Goal: Share content: Share content

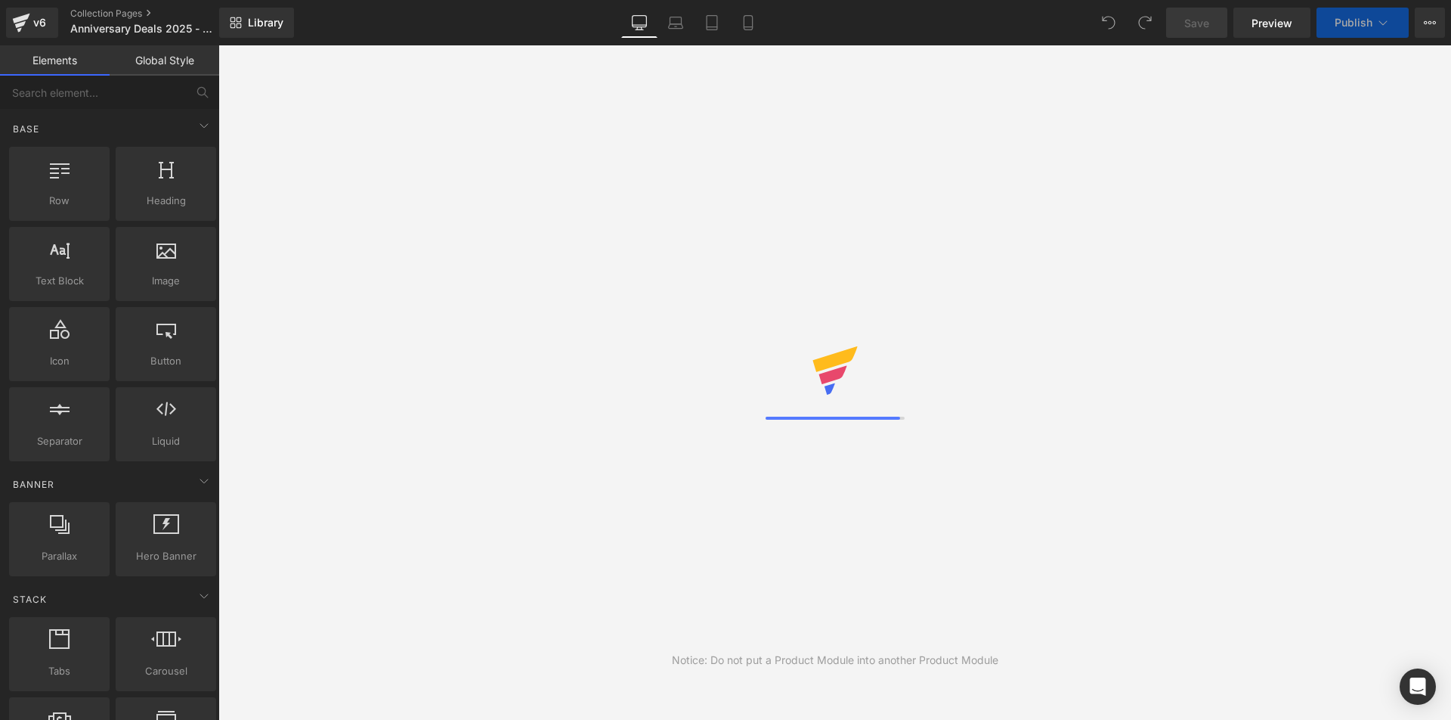
click at [619, 113] on div "Primary" at bounding box center [835, 110] width 862 height 39
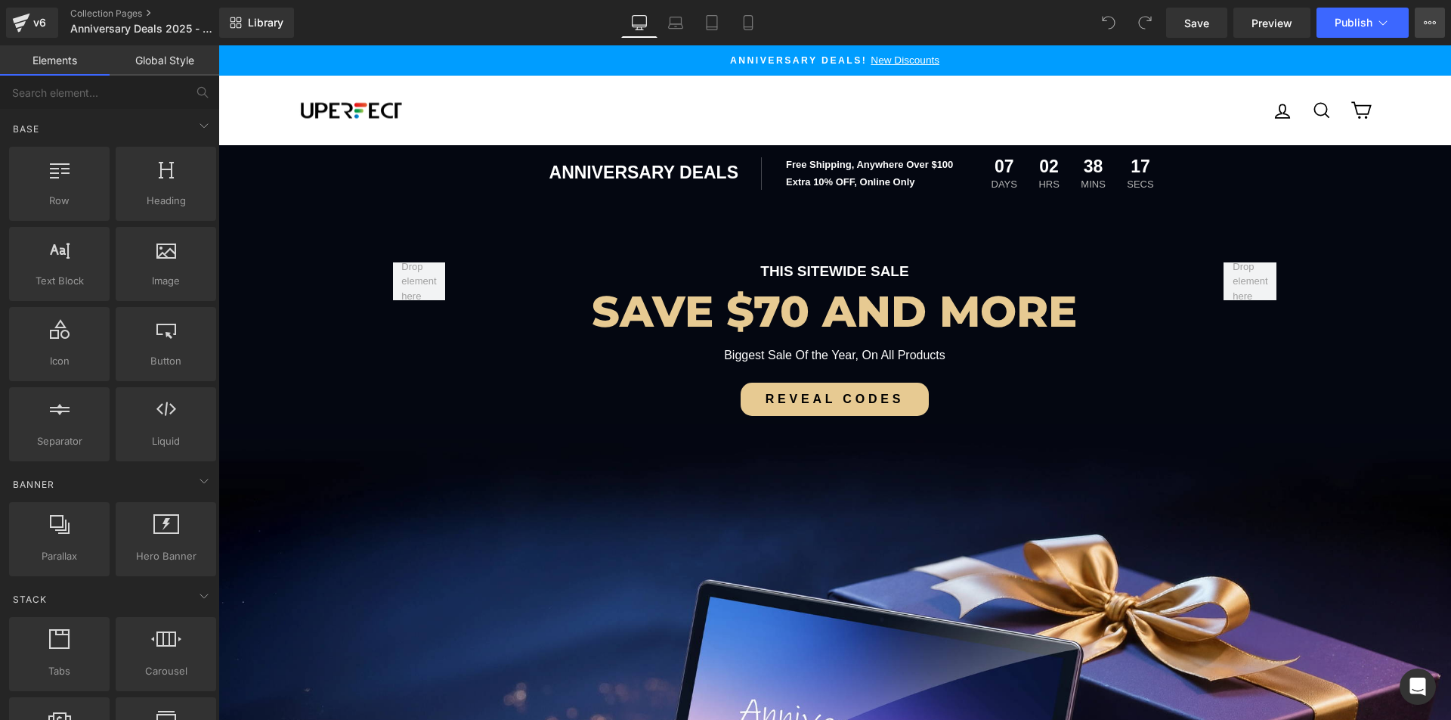
click at [1425, 18] on icon at bounding box center [1430, 23] width 12 height 12
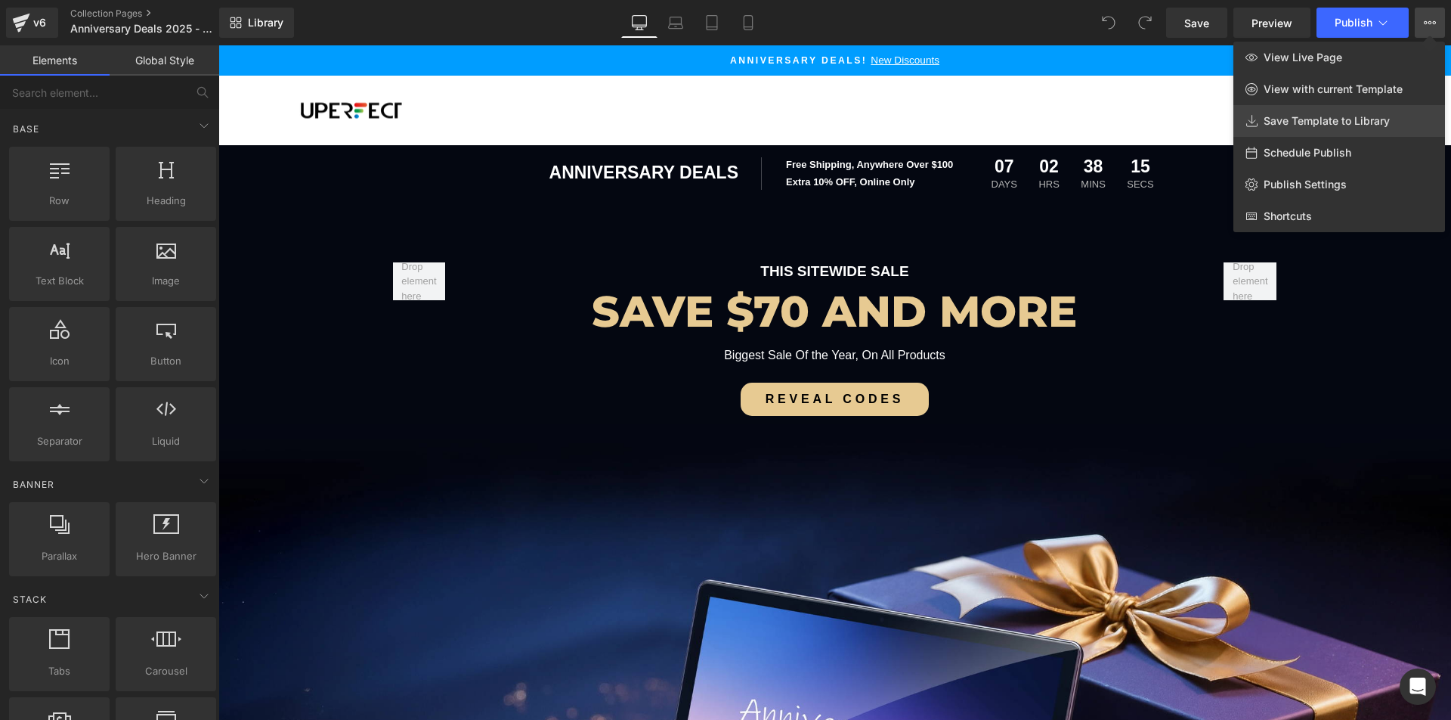
click at [1307, 116] on span "Save Template to Library" at bounding box center [1327, 121] width 126 height 14
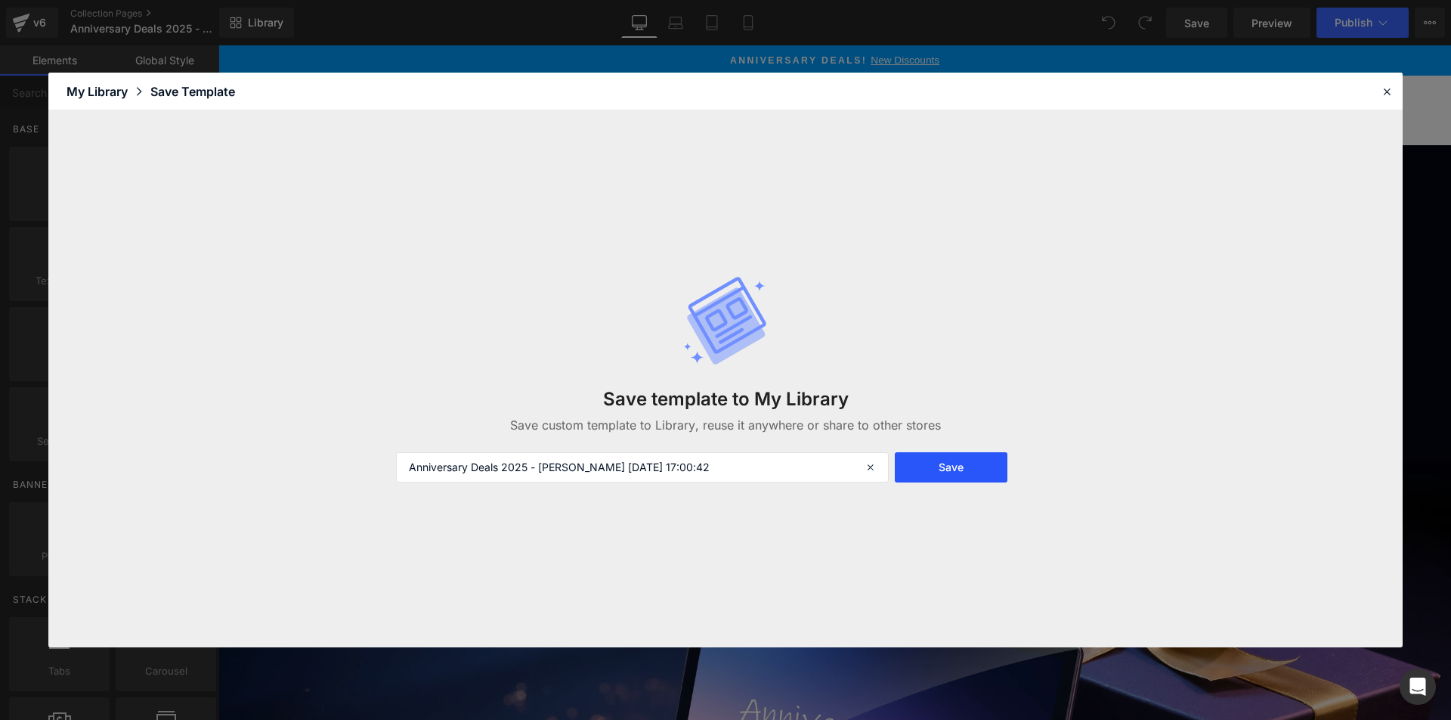
click at [934, 458] on button "Save" at bounding box center [951, 467] width 113 height 30
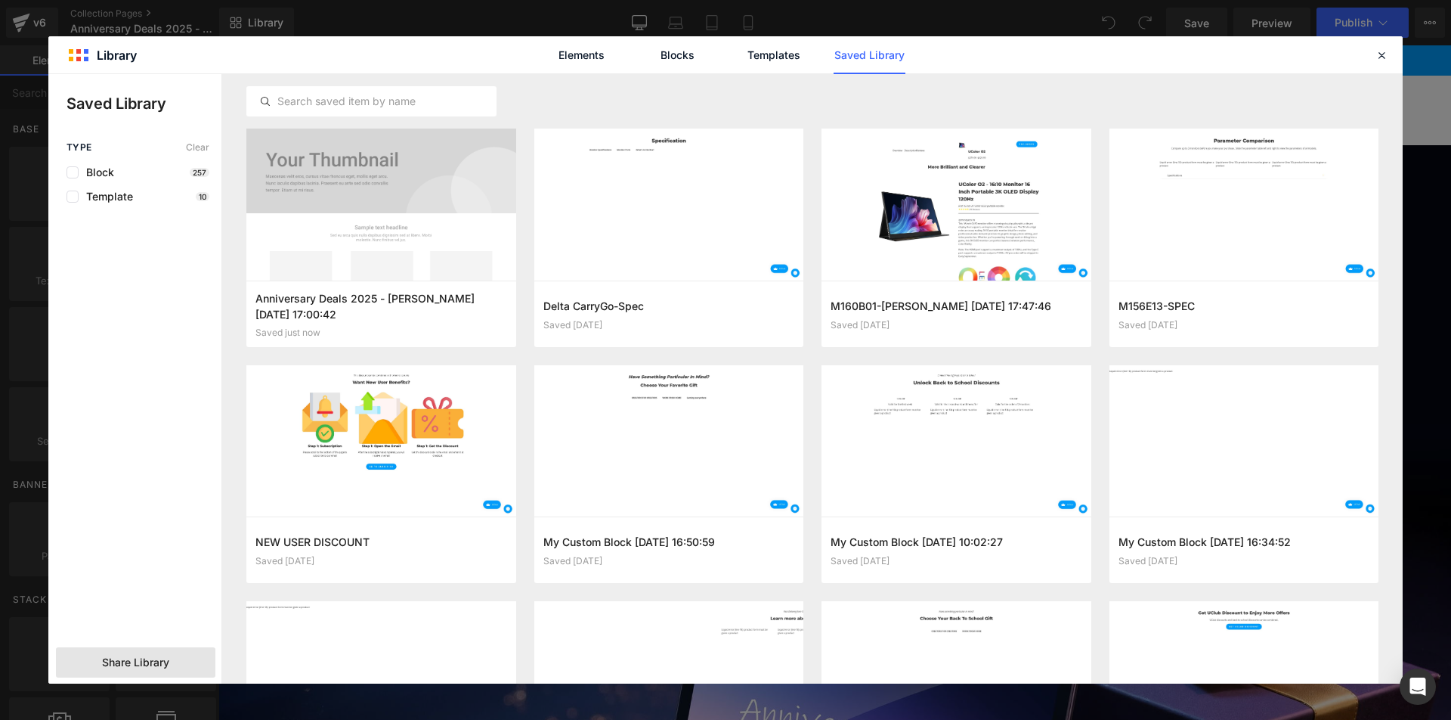
click at [126, 656] on span "Share Library" at bounding box center [135, 662] width 67 height 15
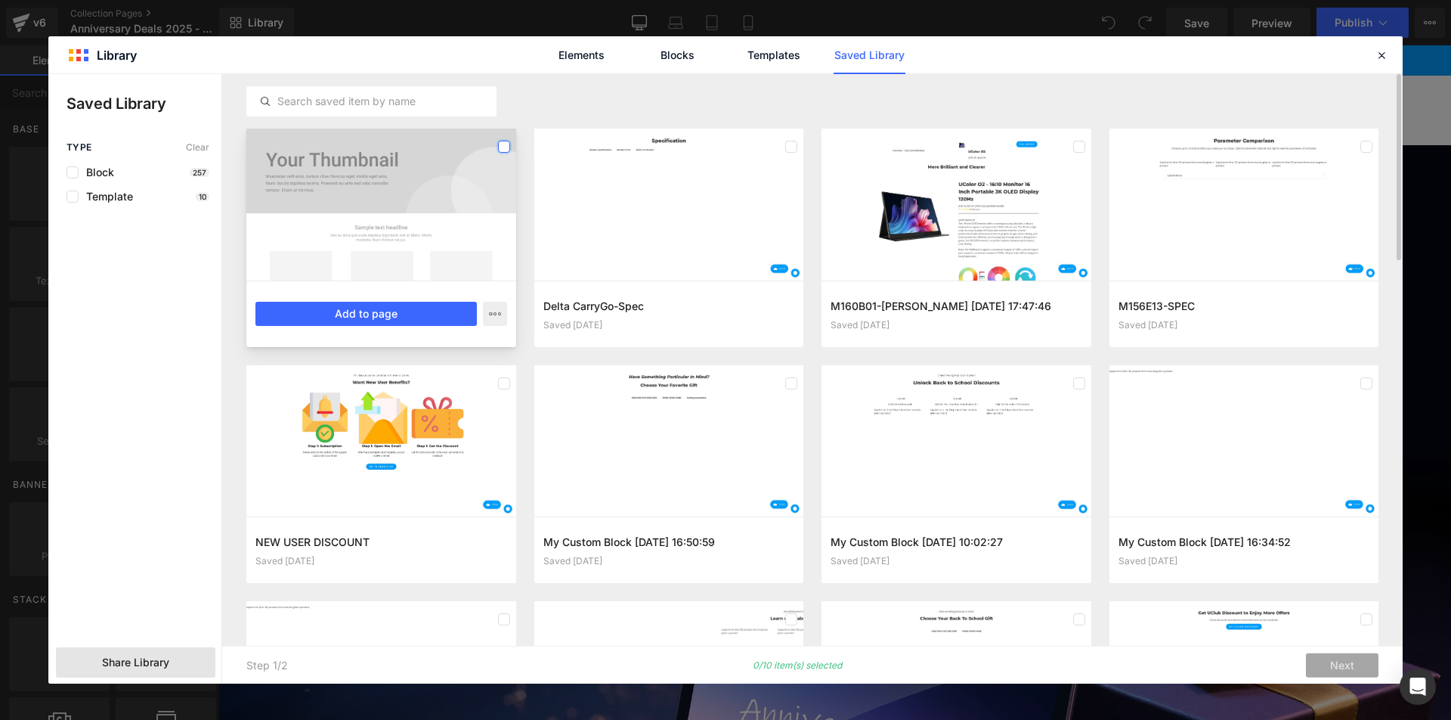
click at [509, 144] on label at bounding box center [504, 147] width 12 height 12
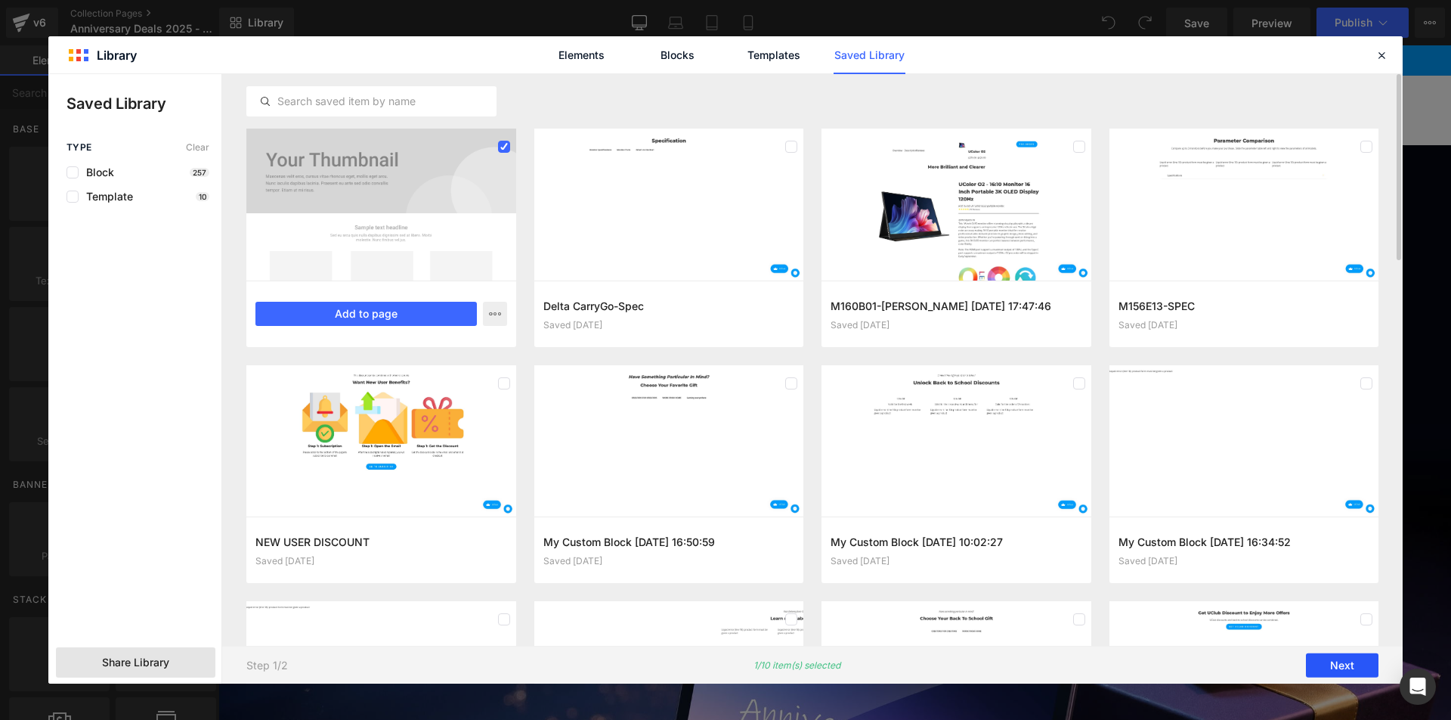
click at [1354, 664] on button "Next" at bounding box center [1342, 665] width 73 height 24
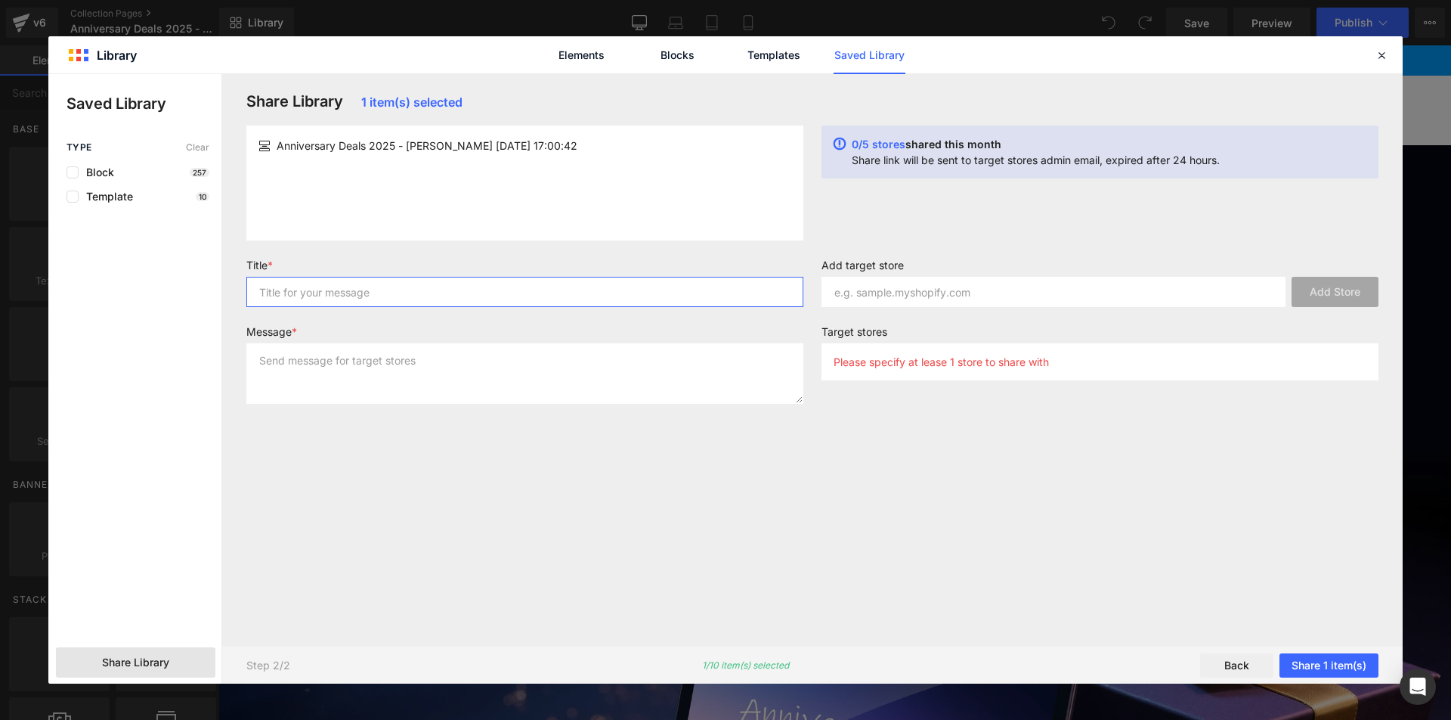
click at [478, 287] on input "text" at bounding box center [524, 292] width 557 height 30
type input "1"
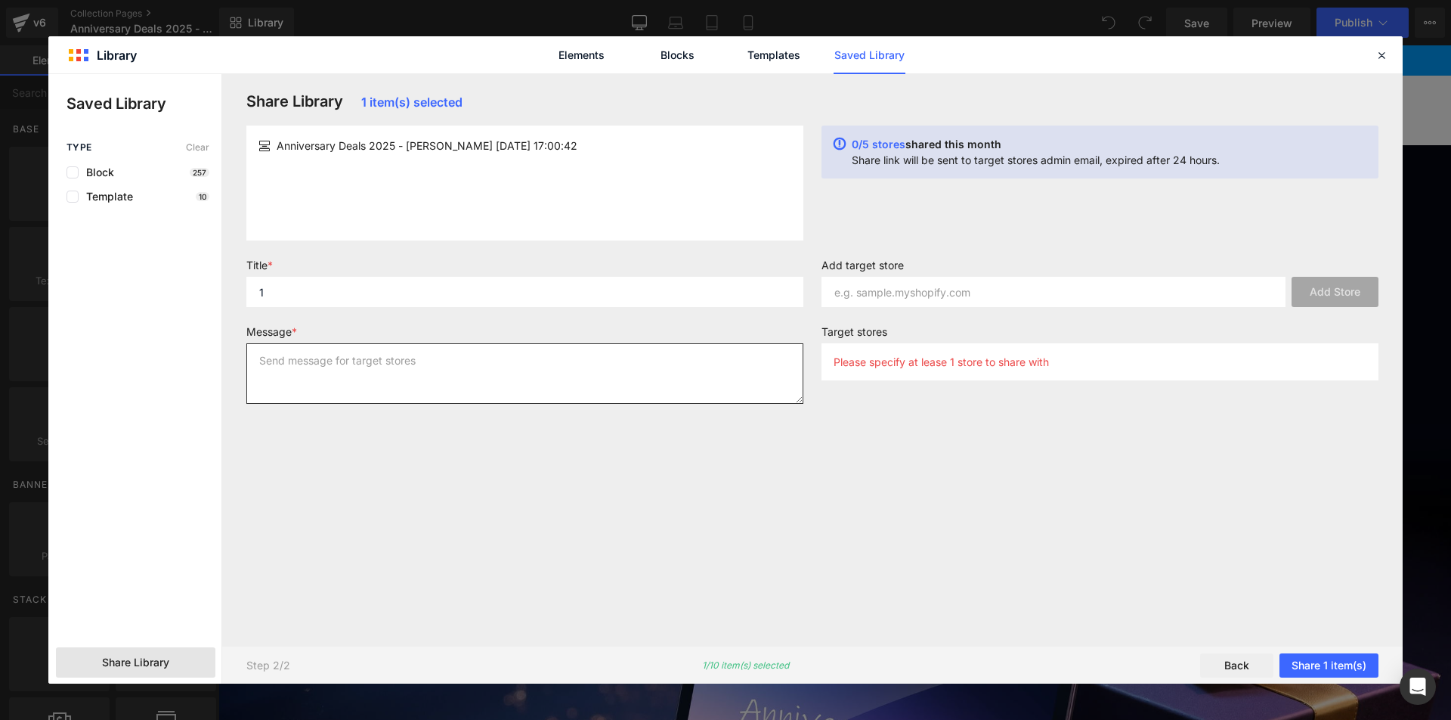
drag, startPoint x: 423, startPoint y: 367, endPoint x: 728, endPoint y: 366, distance: 305.4
click at [423, 367] on textarea at bounding box center [524, 373] width 557 height 60
type textarea "1"
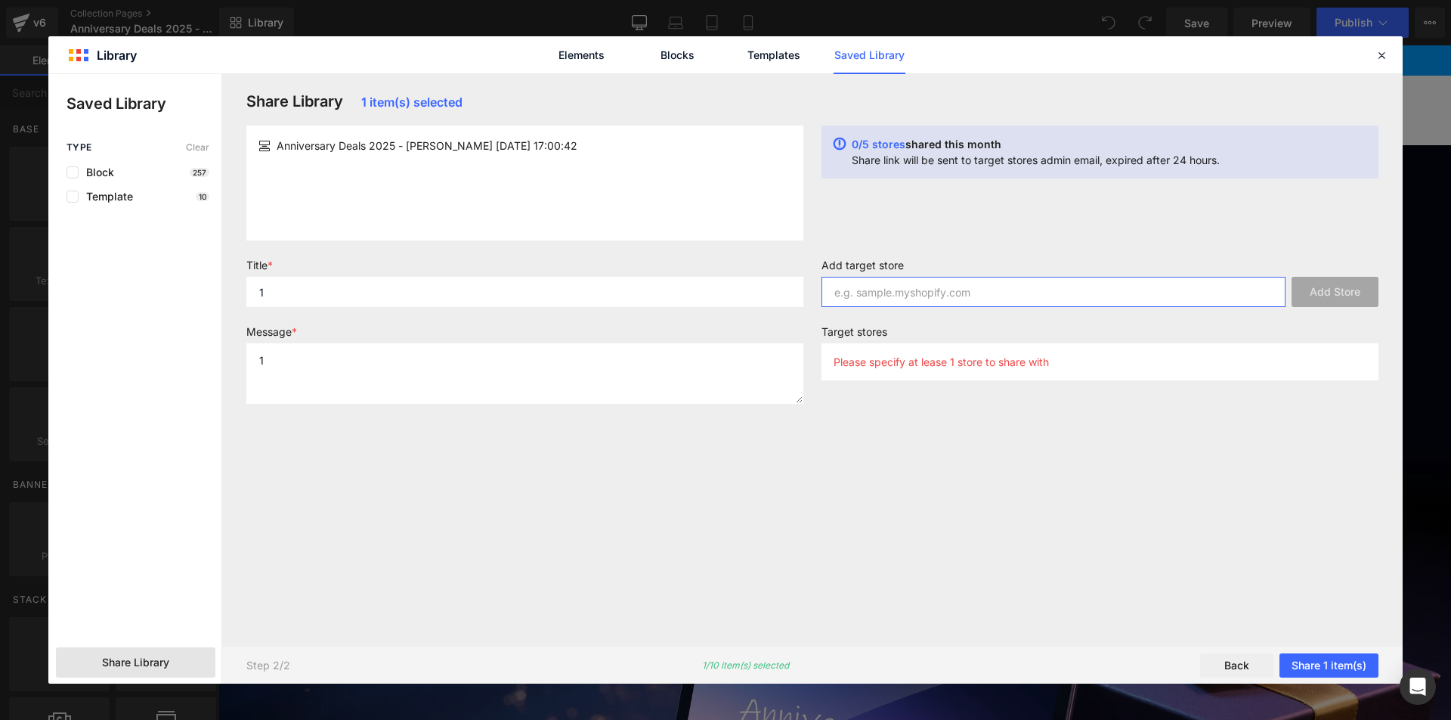
click at [956, 290] on input "text" at bounding box center [1054, 292] width 464 height 30
click at [896, 286] on input "text" at bounding box center [1054, 292] width 464 height 30
drag, startPoint x: 912, startPoint y: 447, endPoint x: 950, endPoint y: 459, distance: 40.2
click at [912, 451] on div "Share Library 1 item(s) selected Anniversary Deals 2025 - [PERSON_NAME] [DATE] …" at bounding box center [812, 359] width 1150 height 535
click at [956, 290] on input "text" at bounding box center [1054, 292] width 464 height 30
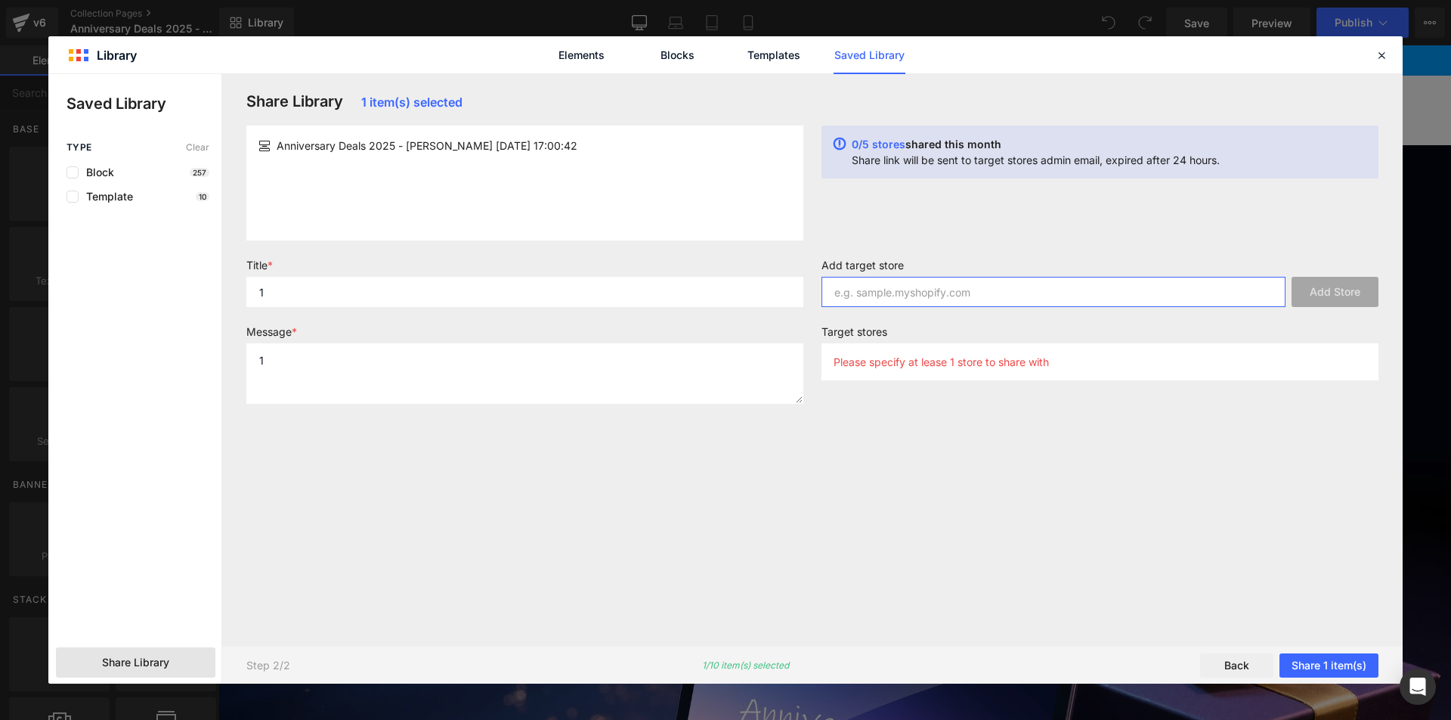
paste input "e1d46f-5b"
type input "e1d46f-5b"
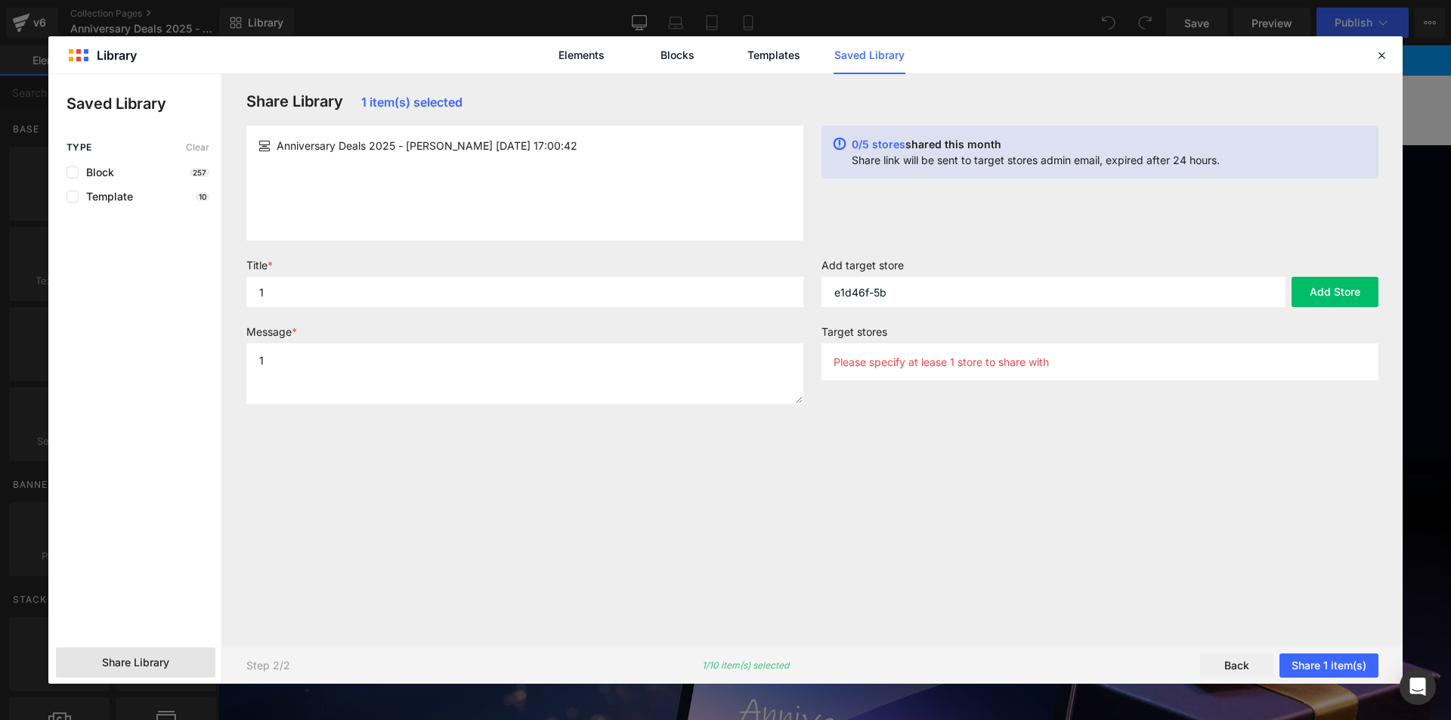
click at [1030, 240] on div "0/5 stores shared this month Share link will be sent to target stores admin ema…" at bounding box center [1100, 182] width 575 height 115
click at [1349, 290] on button "Add Store" at bounding box center [1335, 292] width 87 height 30
click at [1314, 661] on button "Share 1 item(s)" at bounding box center [1329, 665] width 99 height 24
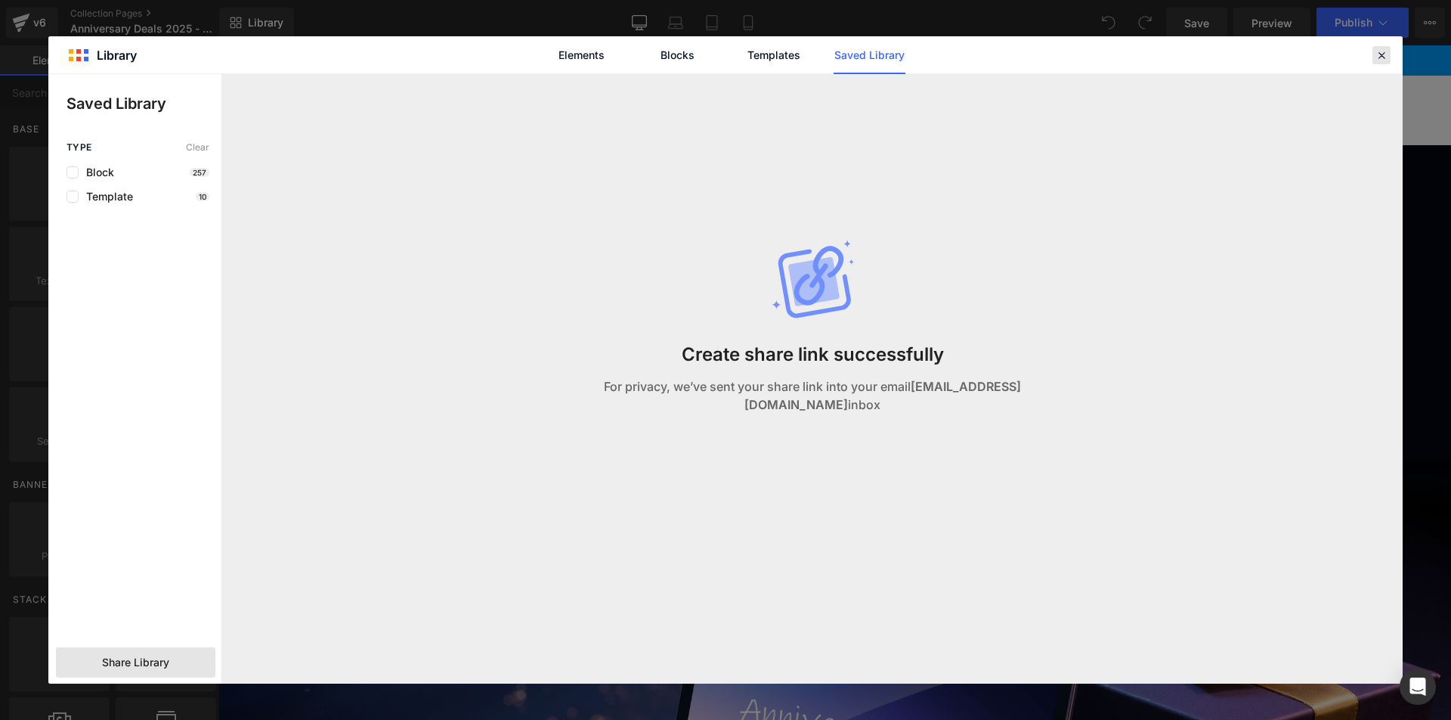
drag, startPoint x: 1387, startPoint y: 53, endPoint x: 1129, endPoint y: 2, distance: 262.8
click at [1387, 53] on icon at bounding box center [1382, 55] width 14 height 14
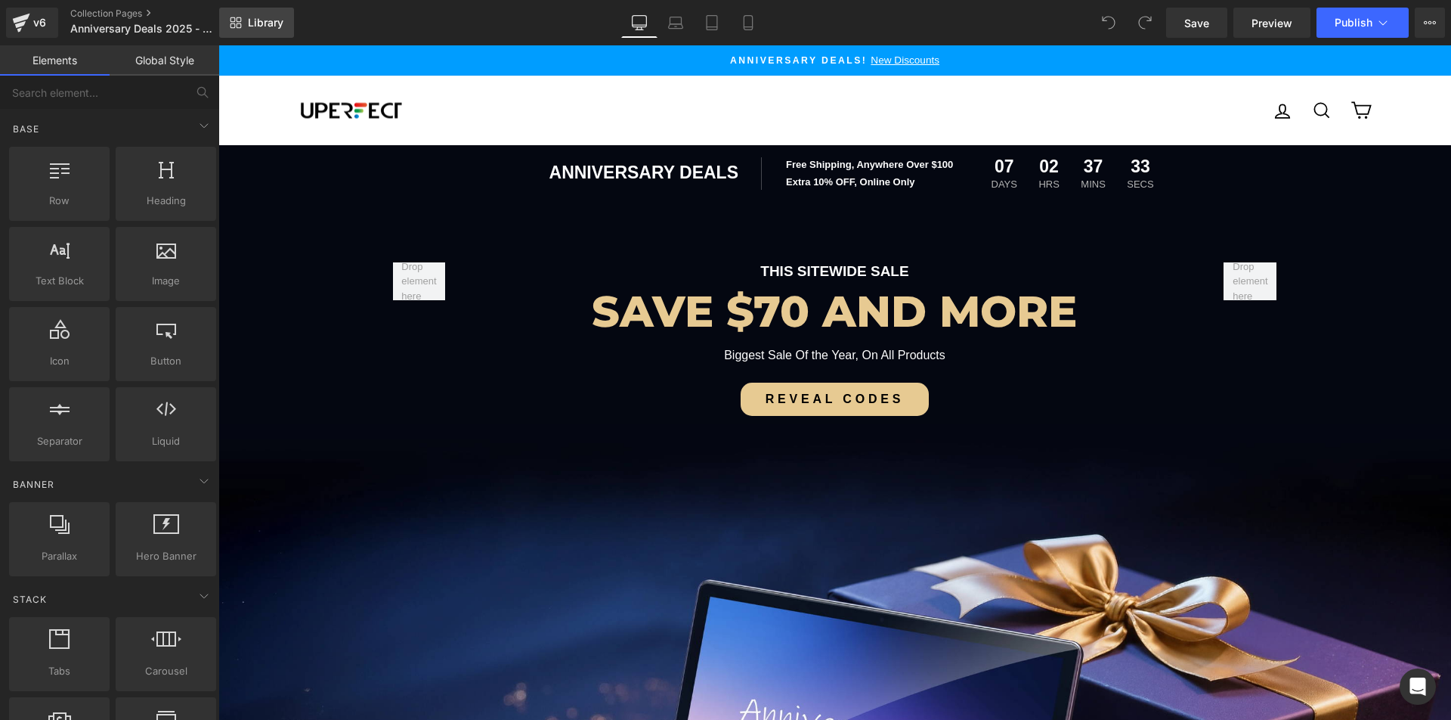
click at [252, 19] on span "Library" at bounding box center [266, 23] width 36 height 14
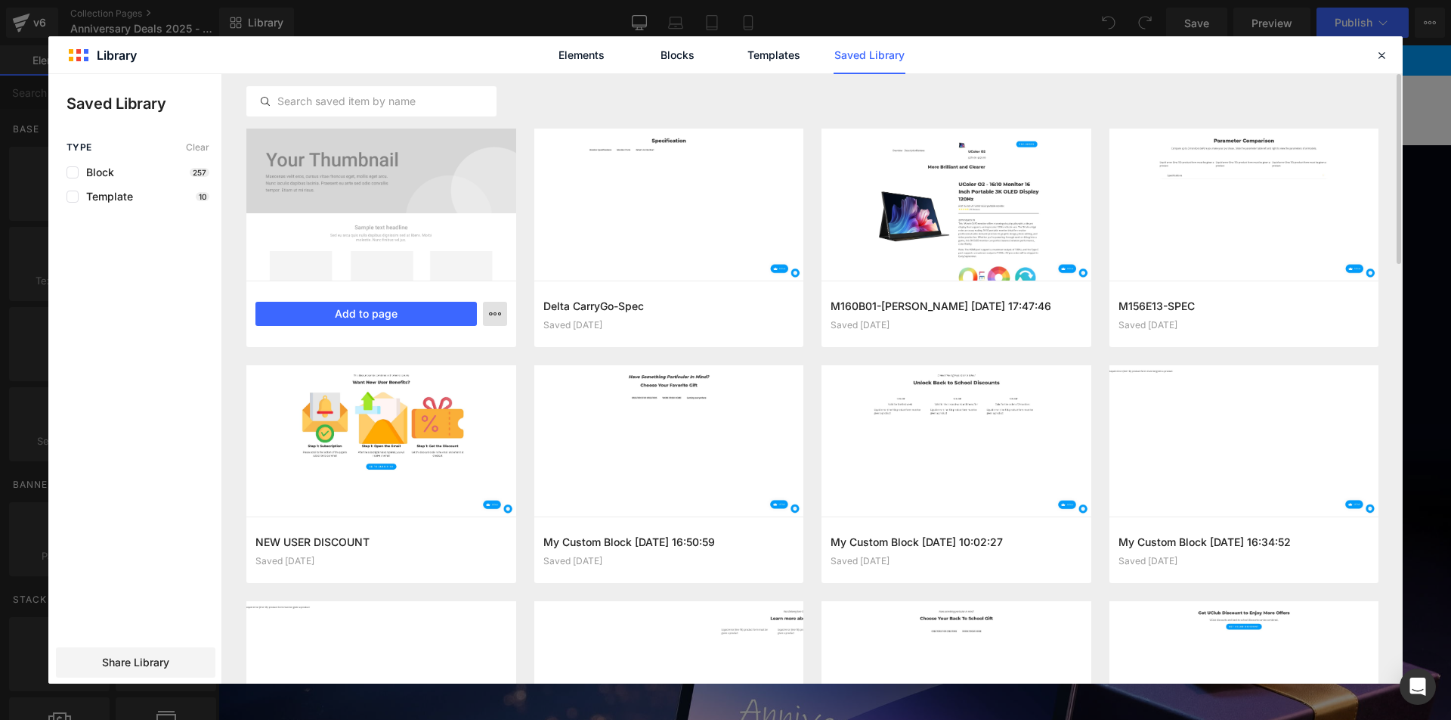
click at [490, 314] on icon "button" at bounding box center [495, 314] width 12 height 12
click at [677, 94] on div at bounding box center [725, 378] width 1355 height 609
click at [496, 308] on icon "button" at bounding box center [495, 314] width 12 height 12
click at [445, 385] on div "Delete" at bounding box center [421, 380] width 172 height 32
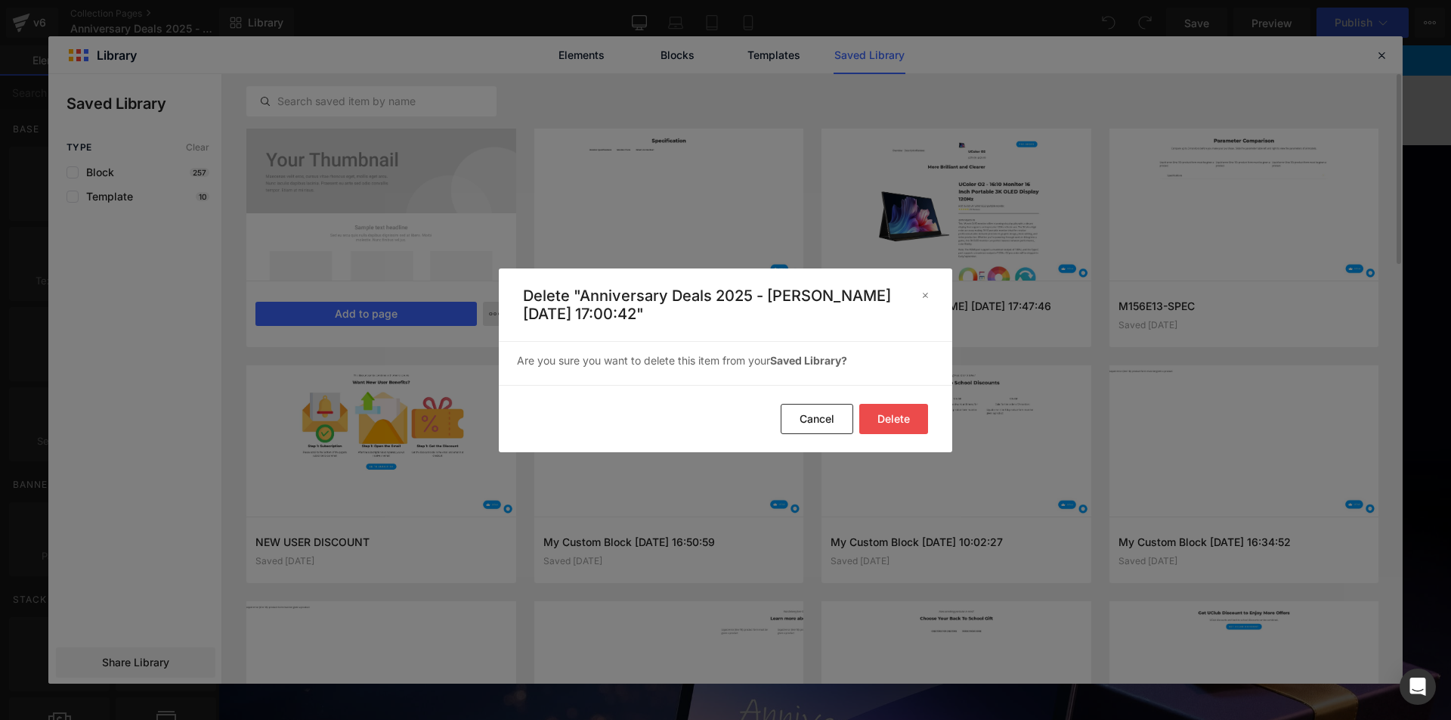
click at [883, 413] on button "Delete" at bounding box center [893, 419] width 69 height 30
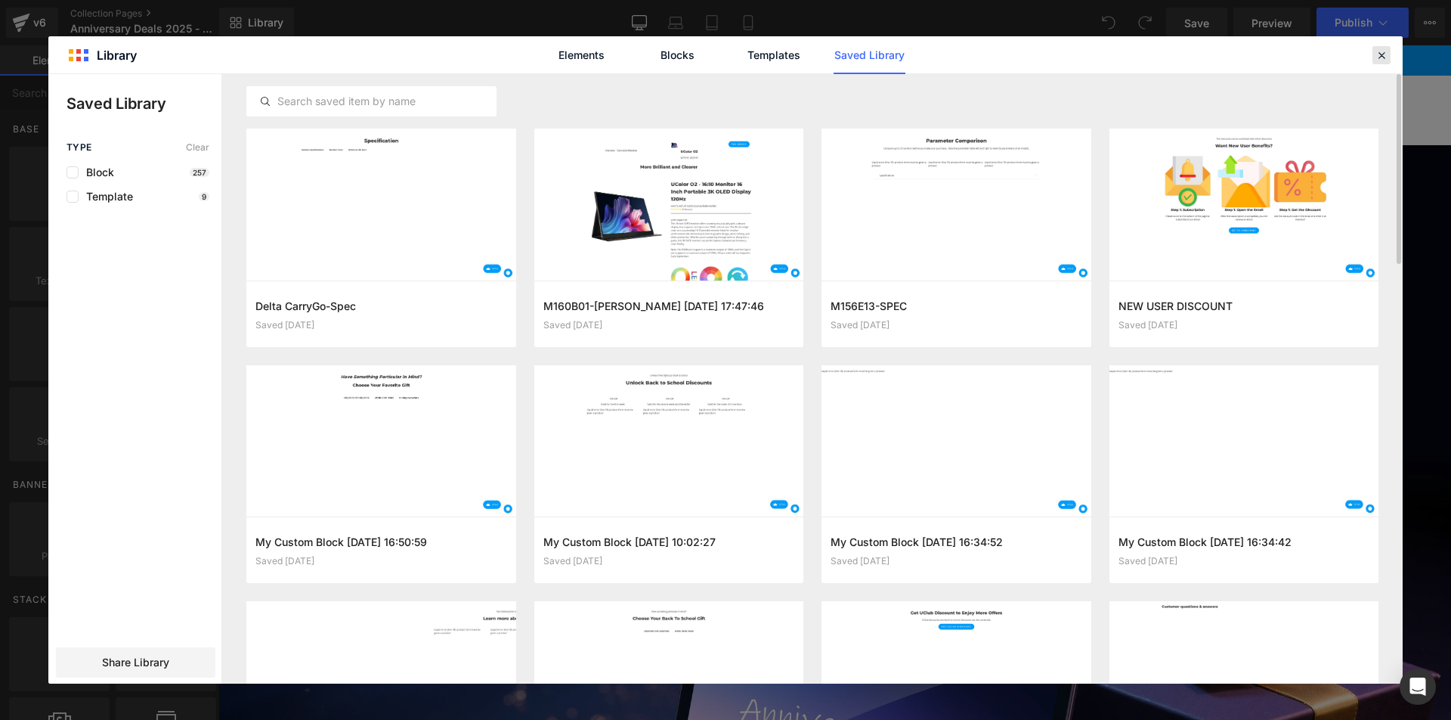
click at [1381, 55] on icon at bounding box center [1382, 55] width 14 height 14
